Goal: Task Accomplishment & Management: Manage account settings

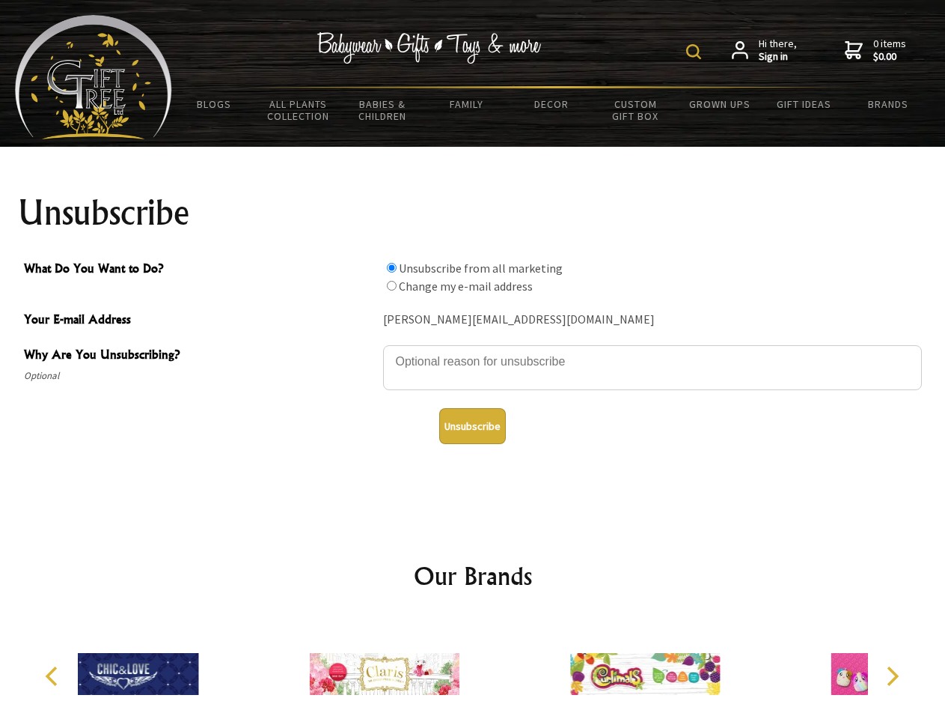
click at [696, 52] on img at bounding box center [693, 51] width 15 height 15
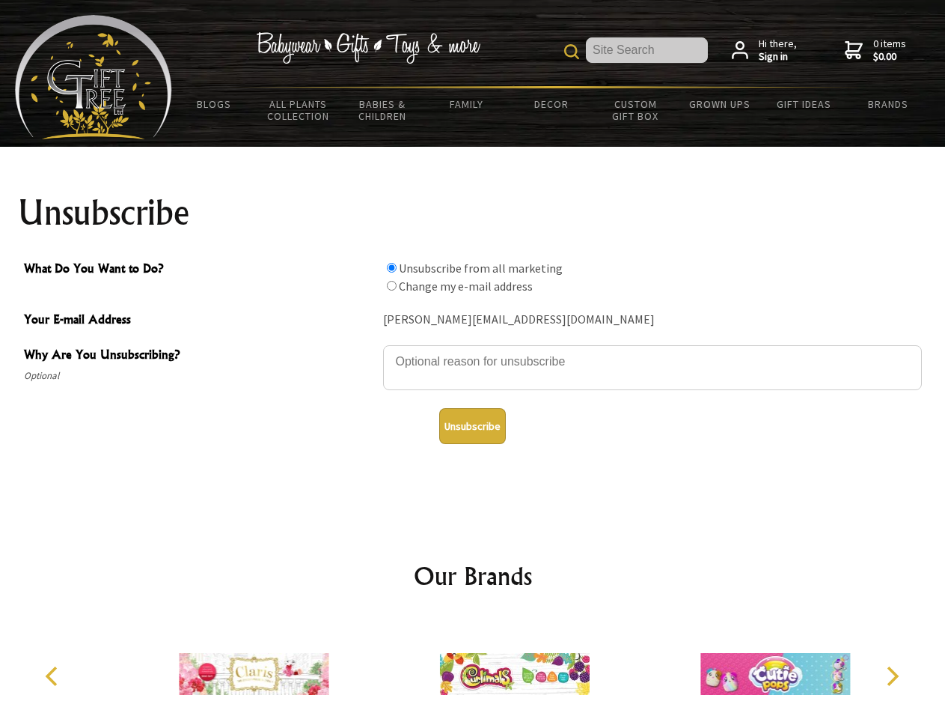
click at [473, 350] on textarea "Why Are You Unsubscribing?" at bounding box center [652, 367] width 539 height 45
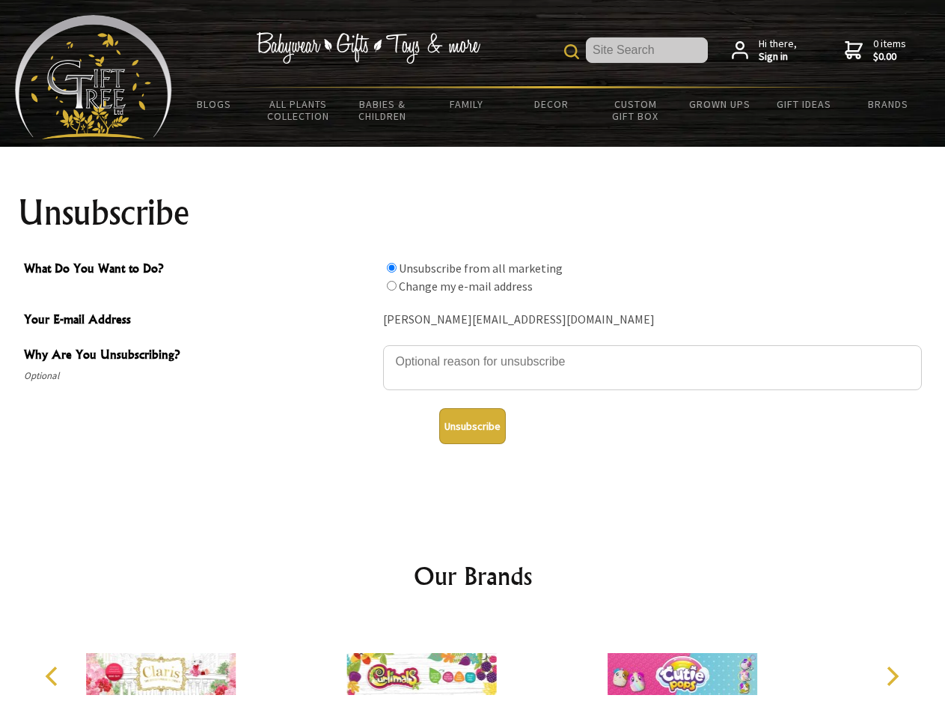
click at [391, 267] on input "What Do You Want to Do?" at bounding box center [392, 268] width 10 height 10
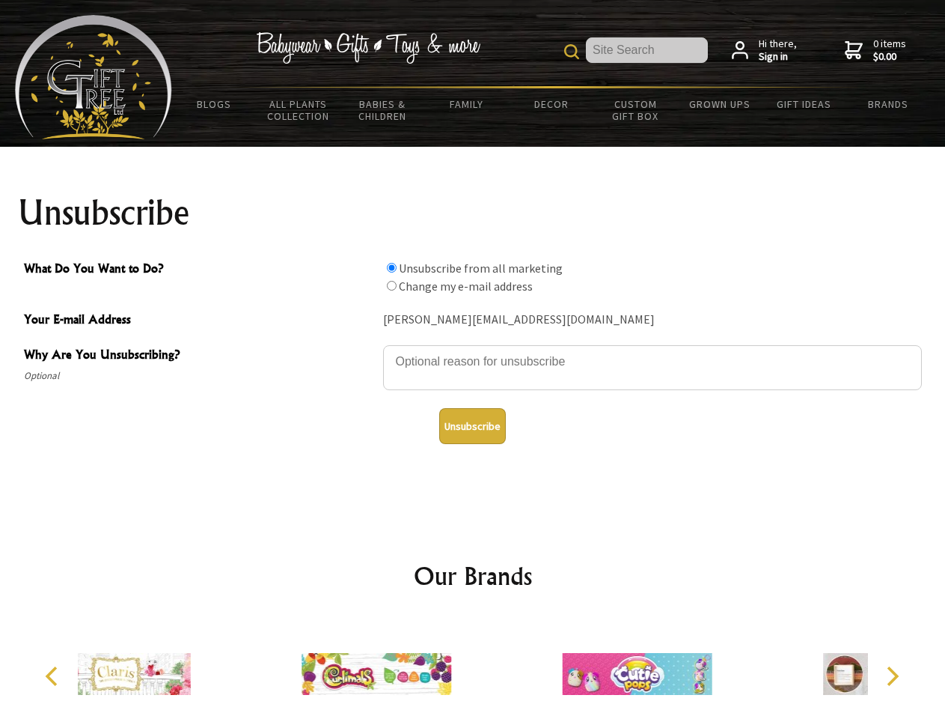
click at [391, 285] on input "What Do You Want to Do?" at bounding box center [392, 286] width 10 height 10
click at [472, 426] on button "Unsubscribe" at bounding box center [472, 426] width 67 height 36
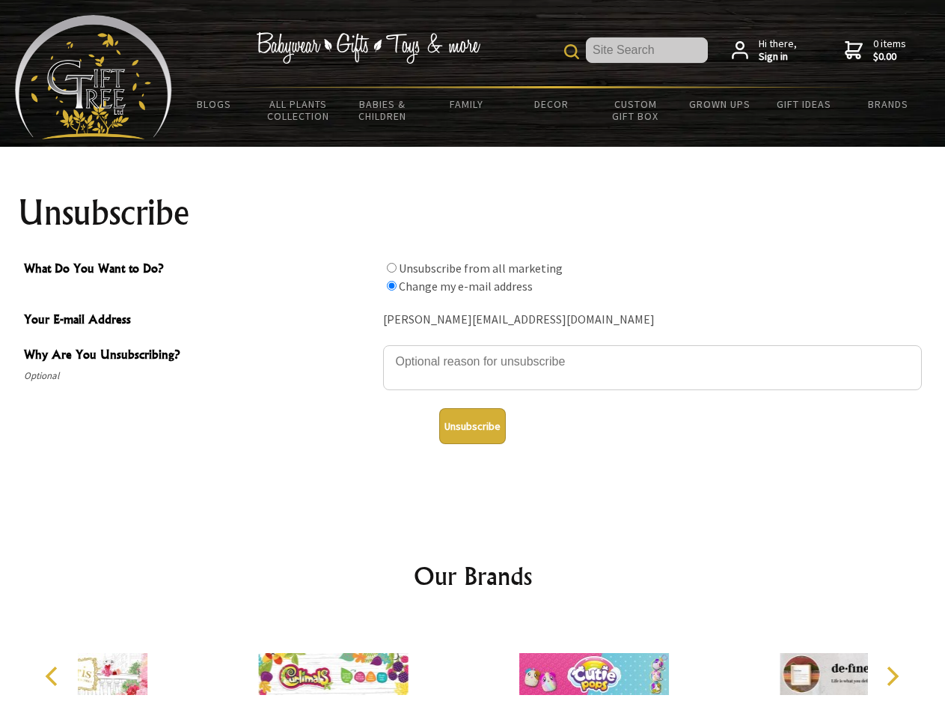
radio input "true"
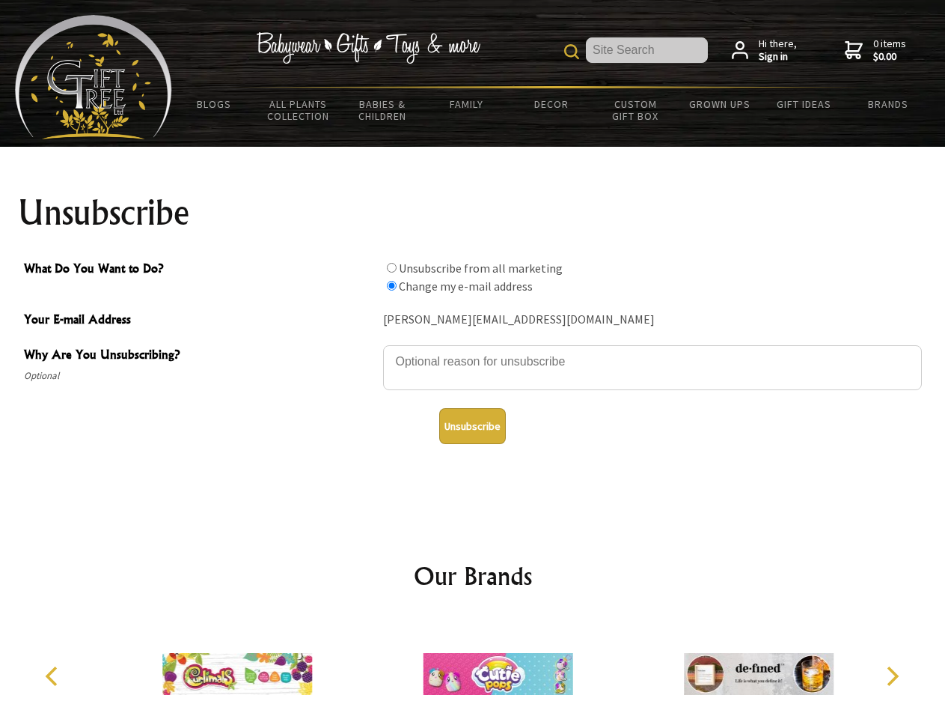
click at [473, 668] on img at bounding box center [499, 674] width 150 height 112
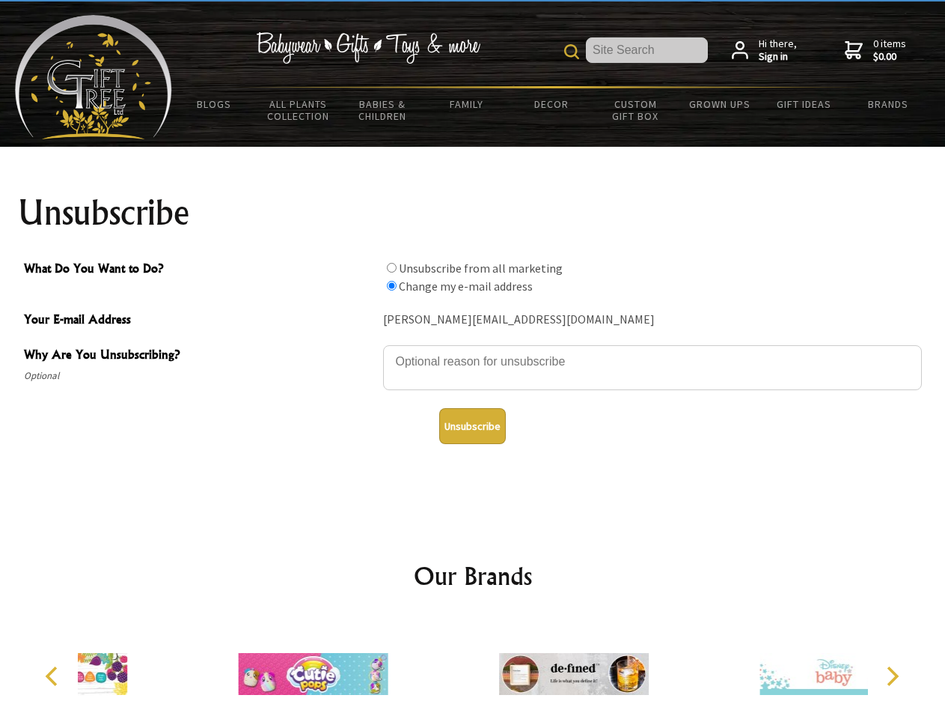
click at [54, 676] on icon "Previous" at bounding box center [52, 675] width 19 height 19
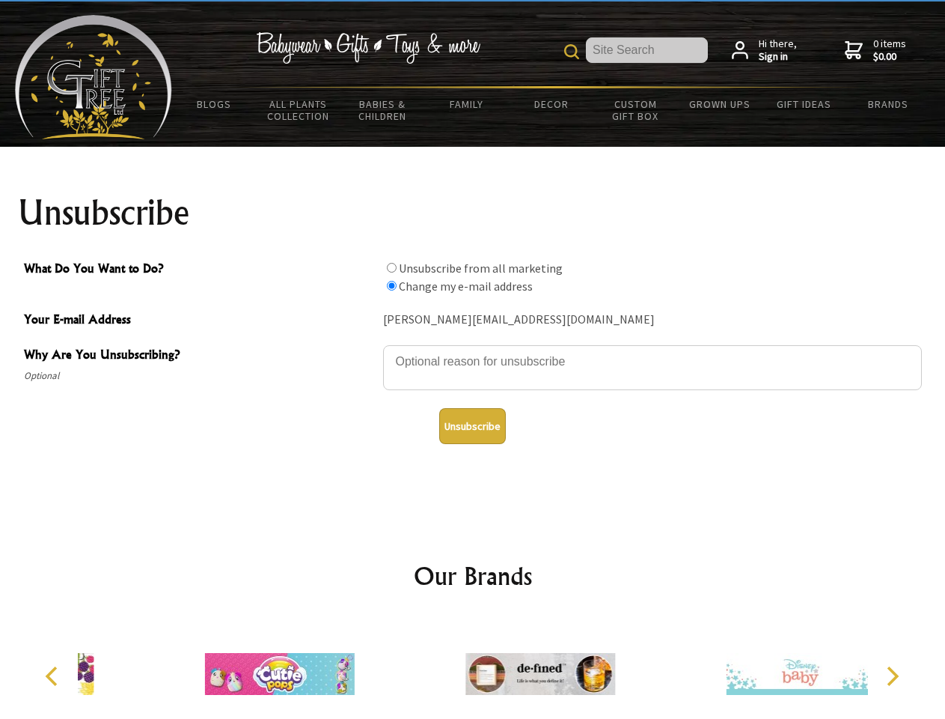
click at [892, 676] on icon "Next" at bounding box center [891, 675] width 19 height 19
